Goal: Task Accomplishment & Management: Complete application form

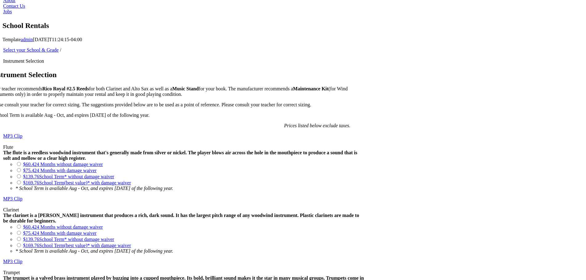
scroll to position [320, 0]
